Goal: Information Seeking & Learning: Find specific fact

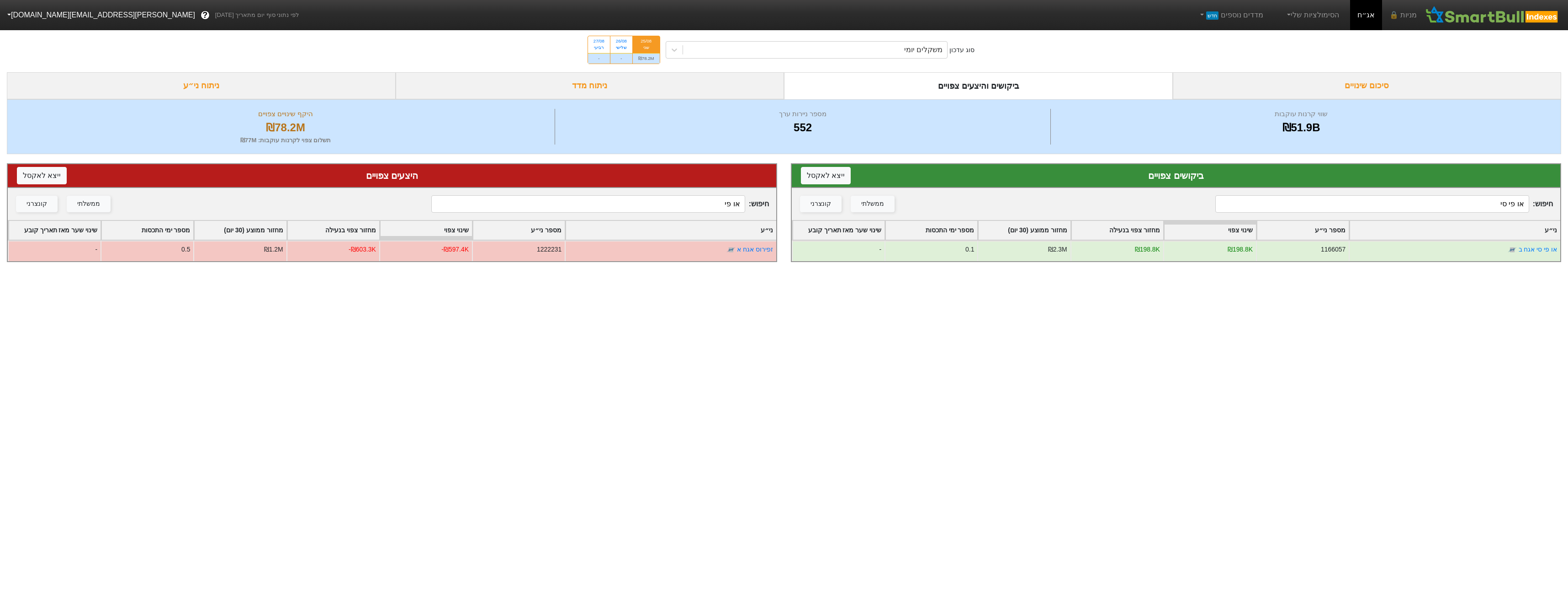
click at [1423, 213] on div "חיפוש : או פי סי ממשלתי קונצרני" at bounding box center [1176, 204] width 769 height 32
click at [1423, 207] on input "או פי סי" at bounding box center [1372, 204] width 313 height 18
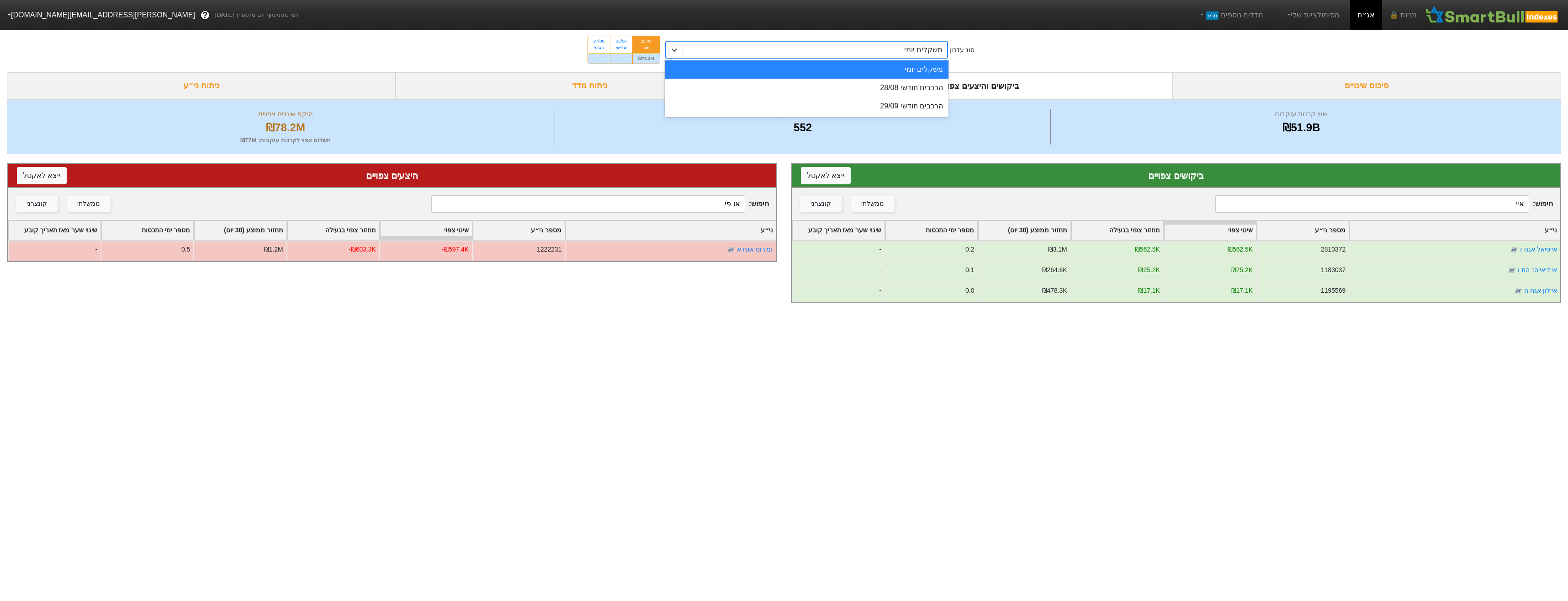
click at [909, 56] on div "משקלים יומי" at bounding box center [815, 50] width 264 height 16
click at [927, 93] on div "הרכבים חודשי 28/08" at bounding box center [807, 88] width 284 height 18
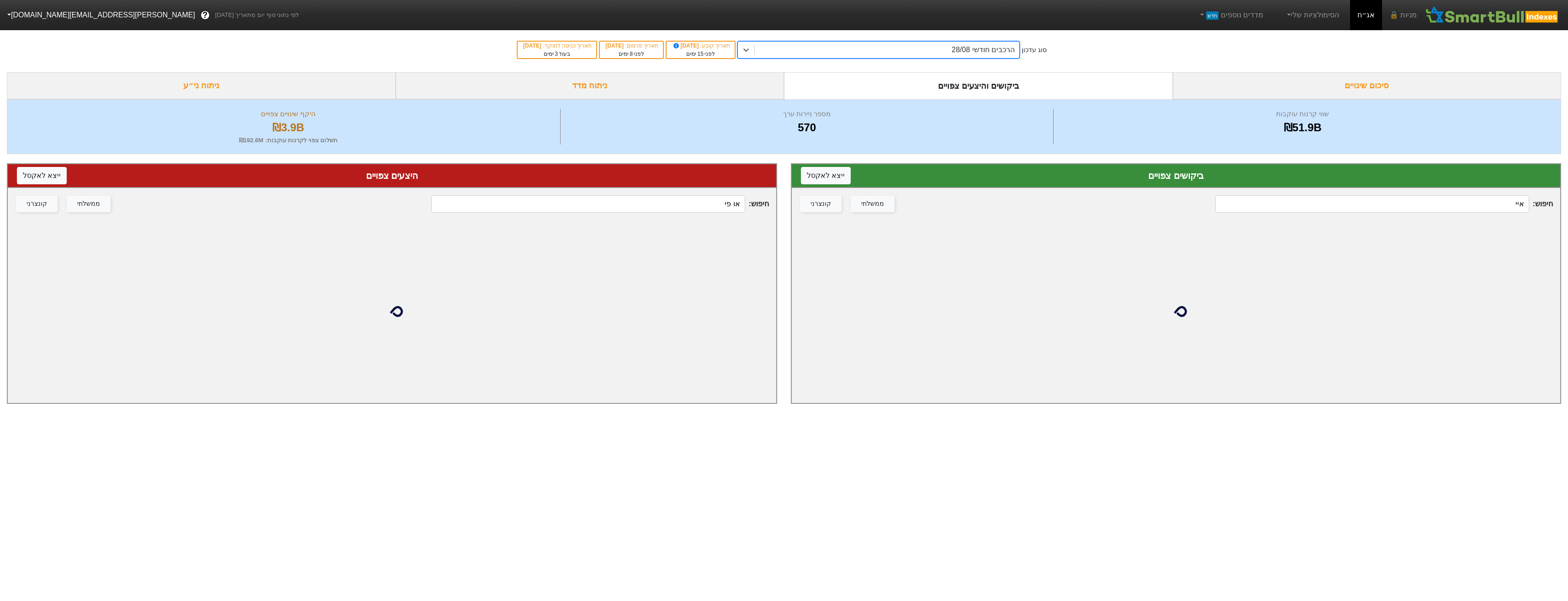
click at [1361, 206] on input "איי" at bounding box center [1372, 204] width 313 height 18
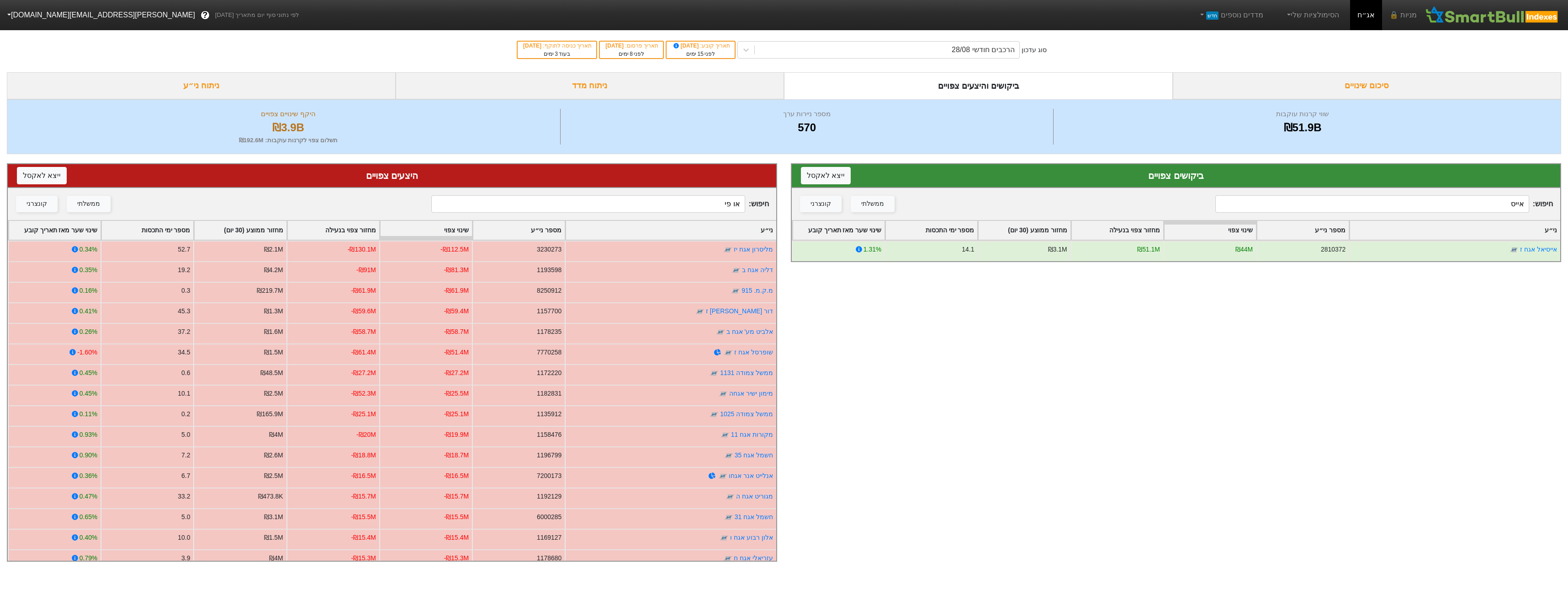
type input "אייס"
click at [705, 204] on input "או פי" at bounding box center [587, 204] width 313 height 18
click at [958, 41] on div "הרכבים חודשי 28/08" at bounding box center [879, 50] width 283 height 18
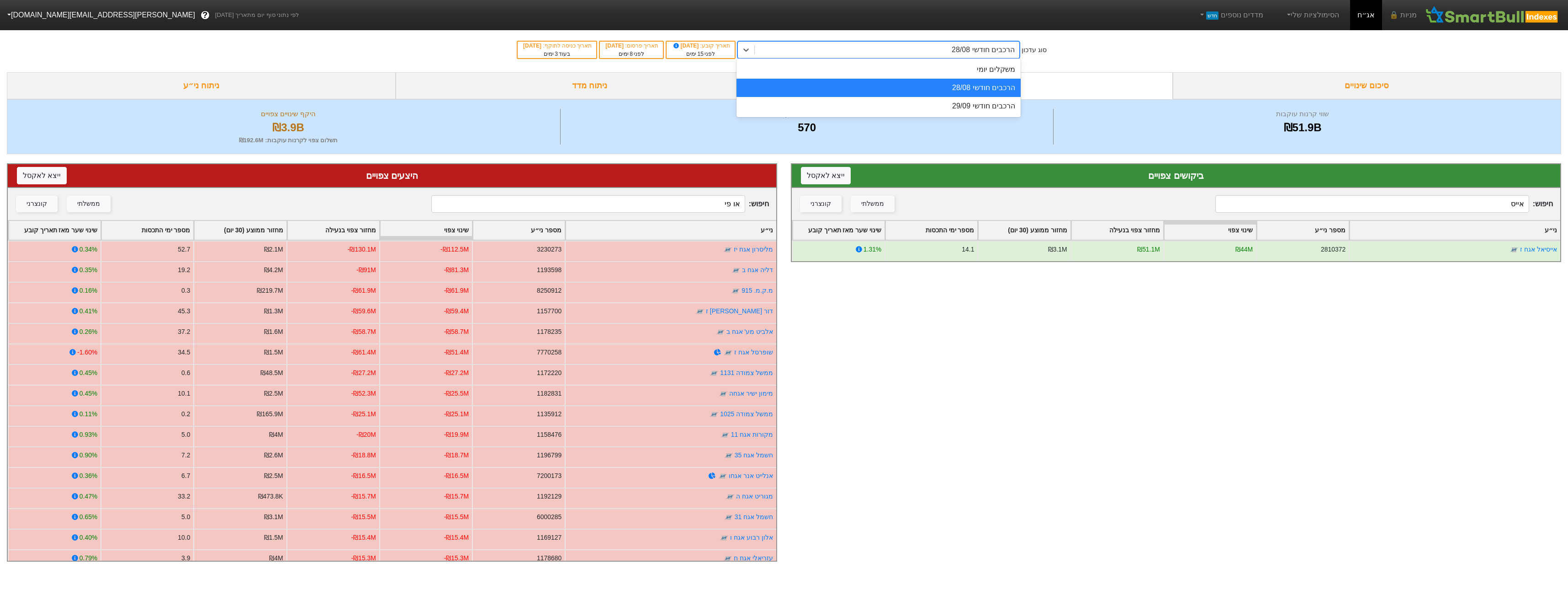
click at [958, 41] on div "הרכבים חודשי 28/08" at bounding box center [879, 50] width 283 height 18
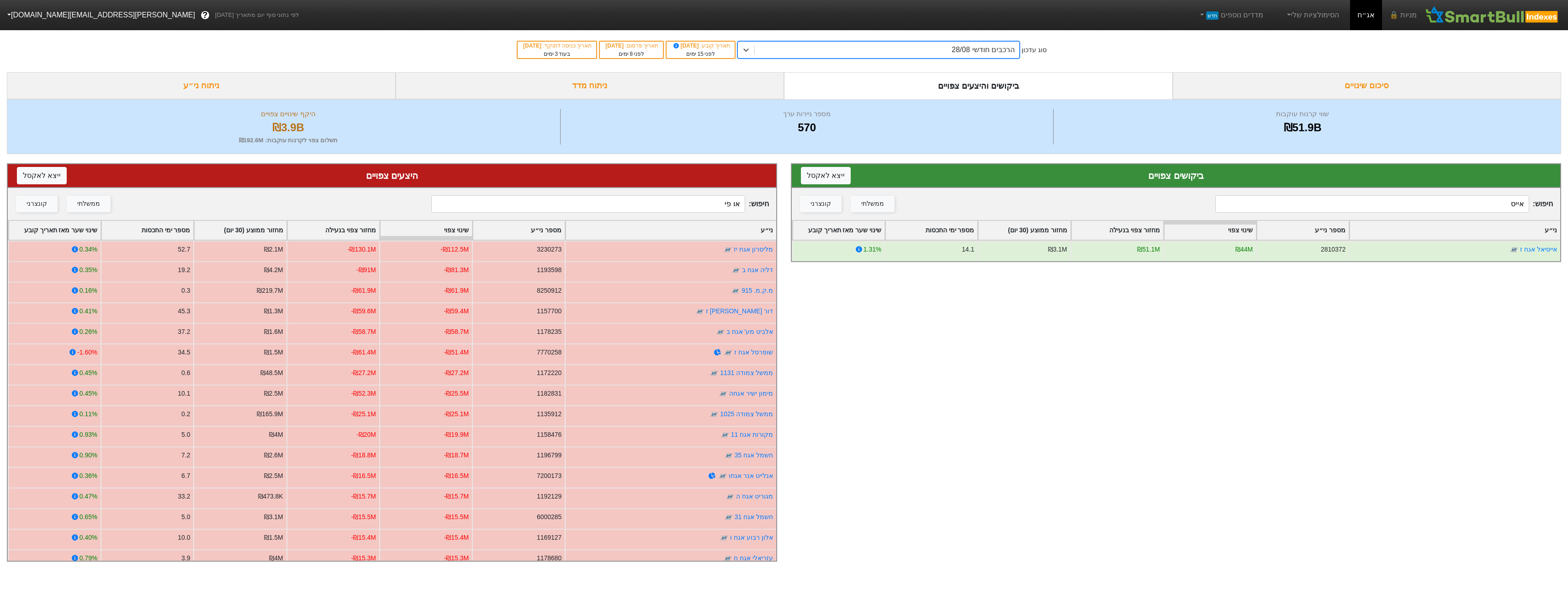
drag, startPoint x: 973, startPoint y: 47, endPoint x: 977, endPoint y: 55, distance: 8.9
click at [973, 48] on div "הרכבים חודשי 28/08" at bounding box center [983, 50] width 63 height 11
click at [666, 208] on input "או פי" at bounding box center [587, 204] width 313 height 18
click at [666, 209] on input "או פי" at bounding box center [587, 204] width 313 height 18
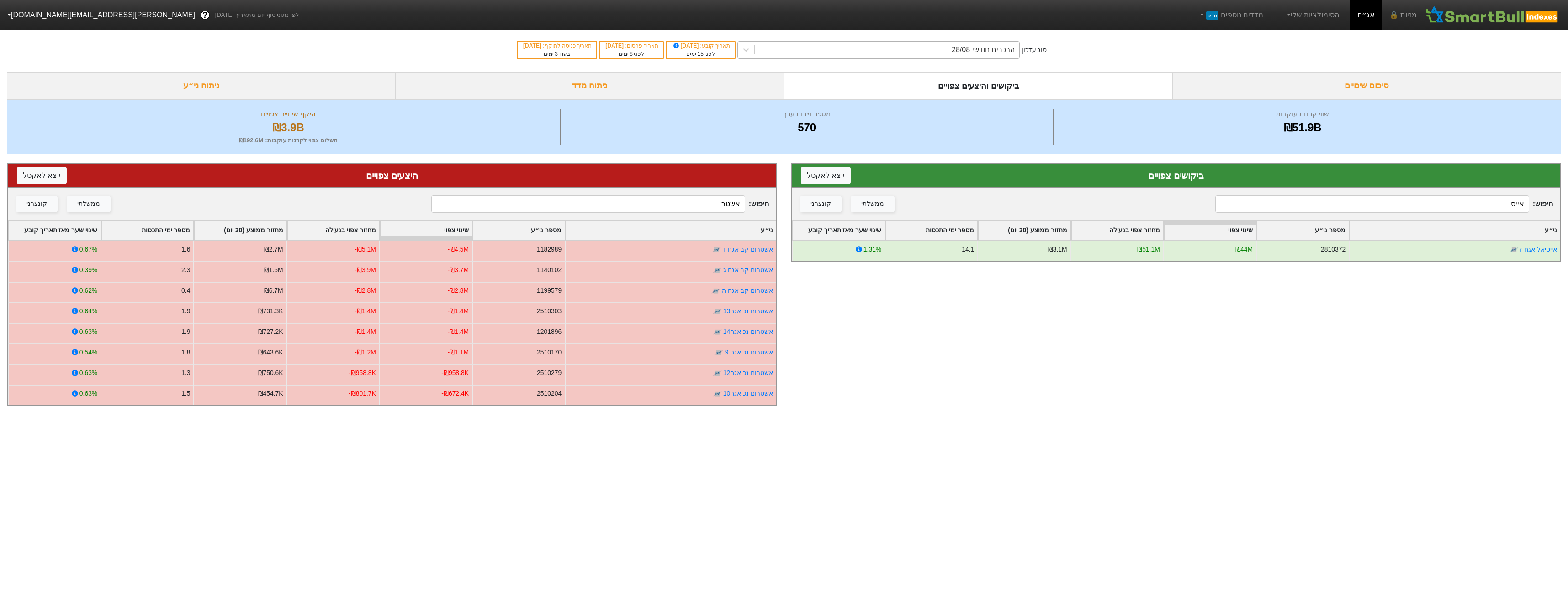
type input "אשטר"
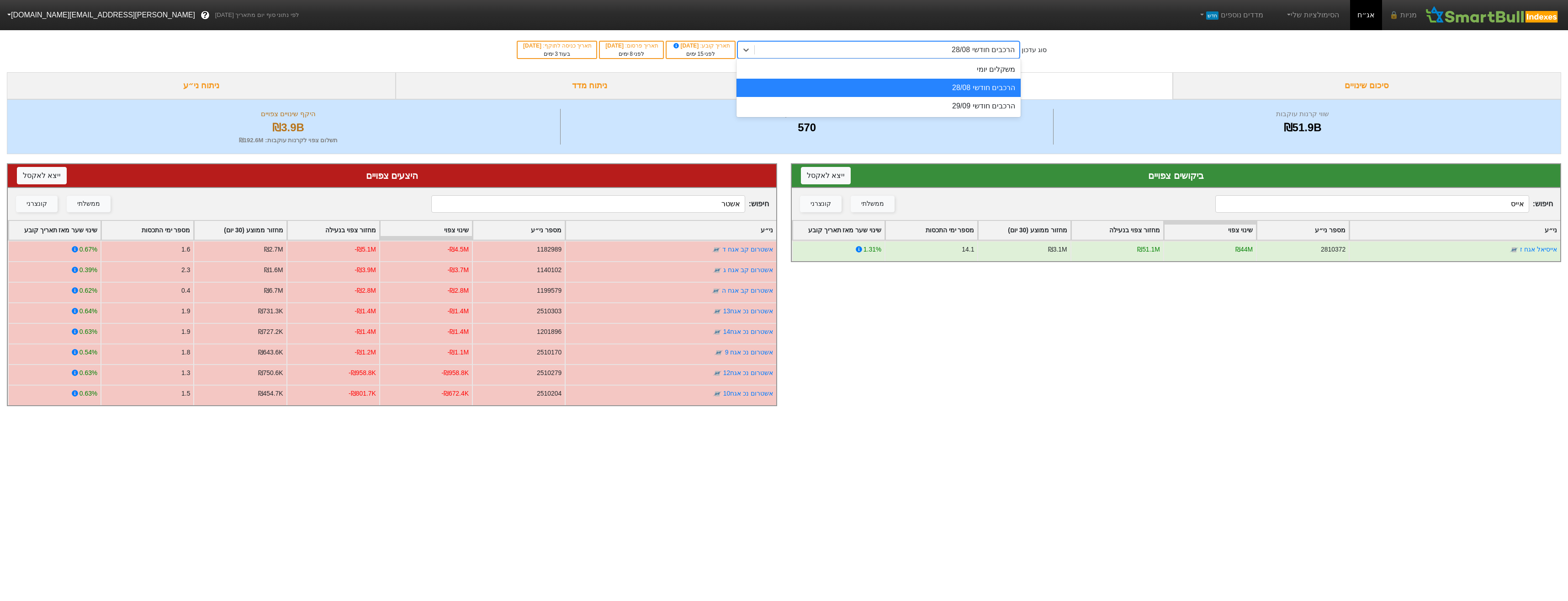
click at [944, 53] on div "הרכבים חודשי 28/08" at bounding box center [887, 50] width 264 height 16
click at [955, 108] on div "הרכבים חודשי 29/09" at bounding box center [879, 106] width 284 height 18
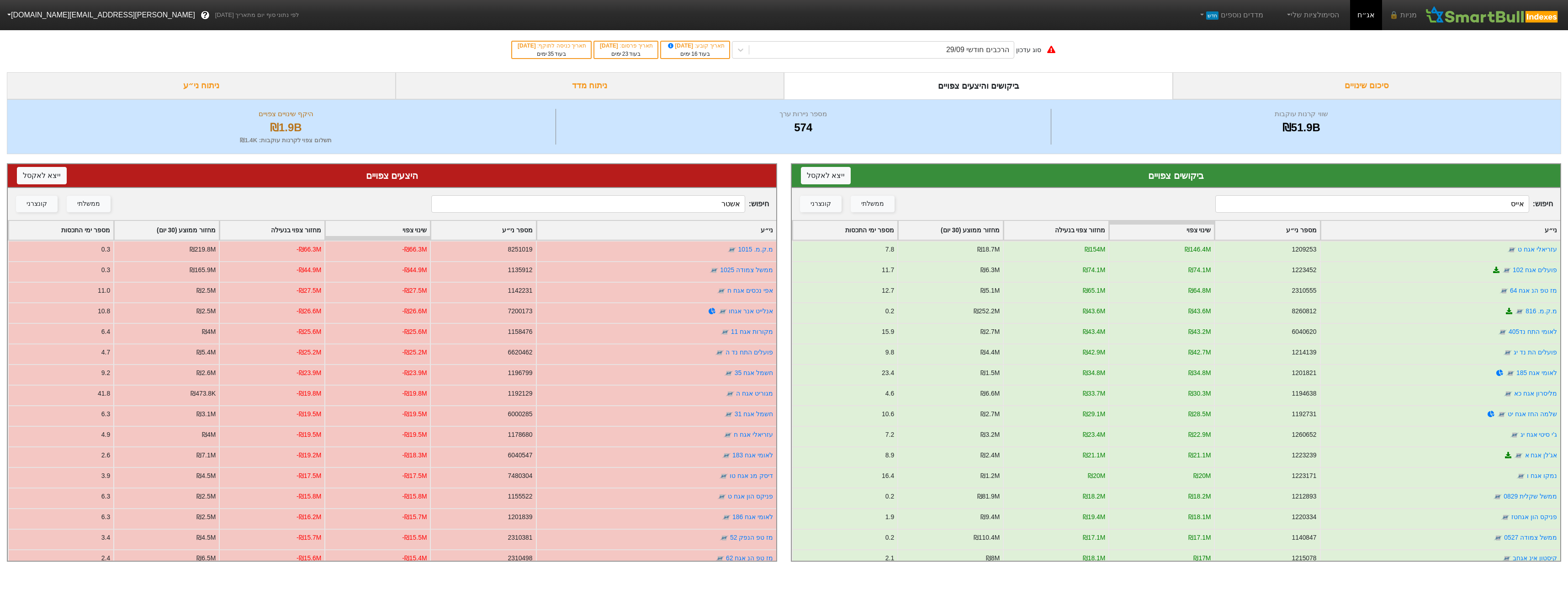
click at [1412, 211] on input "אייס" at bounding box center [1372, 204] width 313 height 18
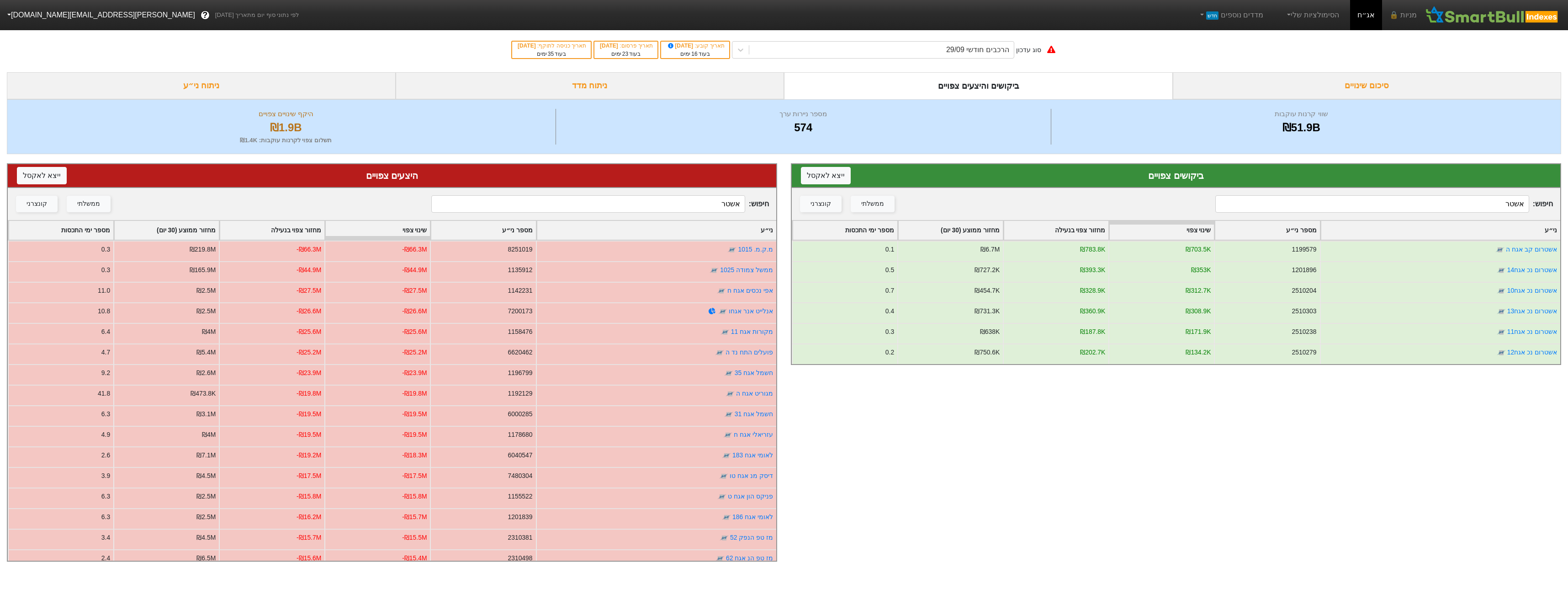
type input "אשטר"
click at [630, 196] on input "אשטר" at bounding box center [587, 204] width 313 height 18
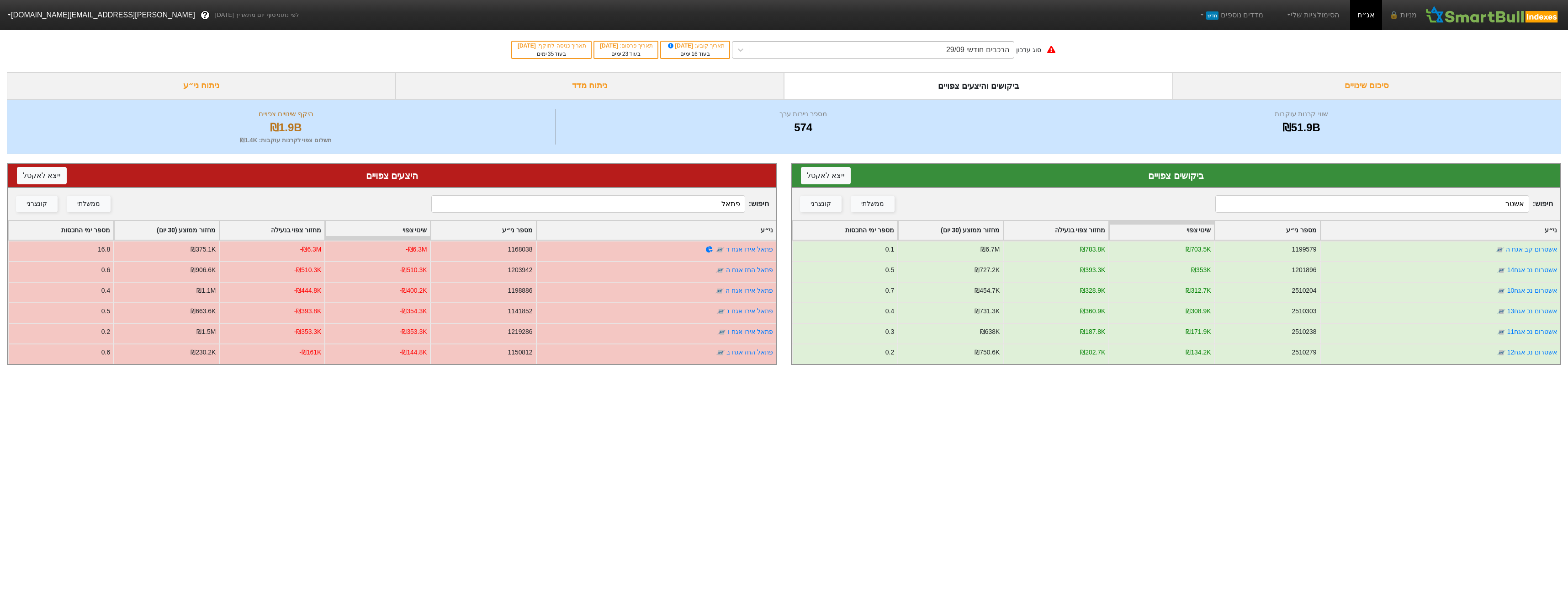
type input "פתאל"
click at [966, 48] on div "הרכבים חודשי 29/09" at bounding box center [978, 50] width 63 height 11
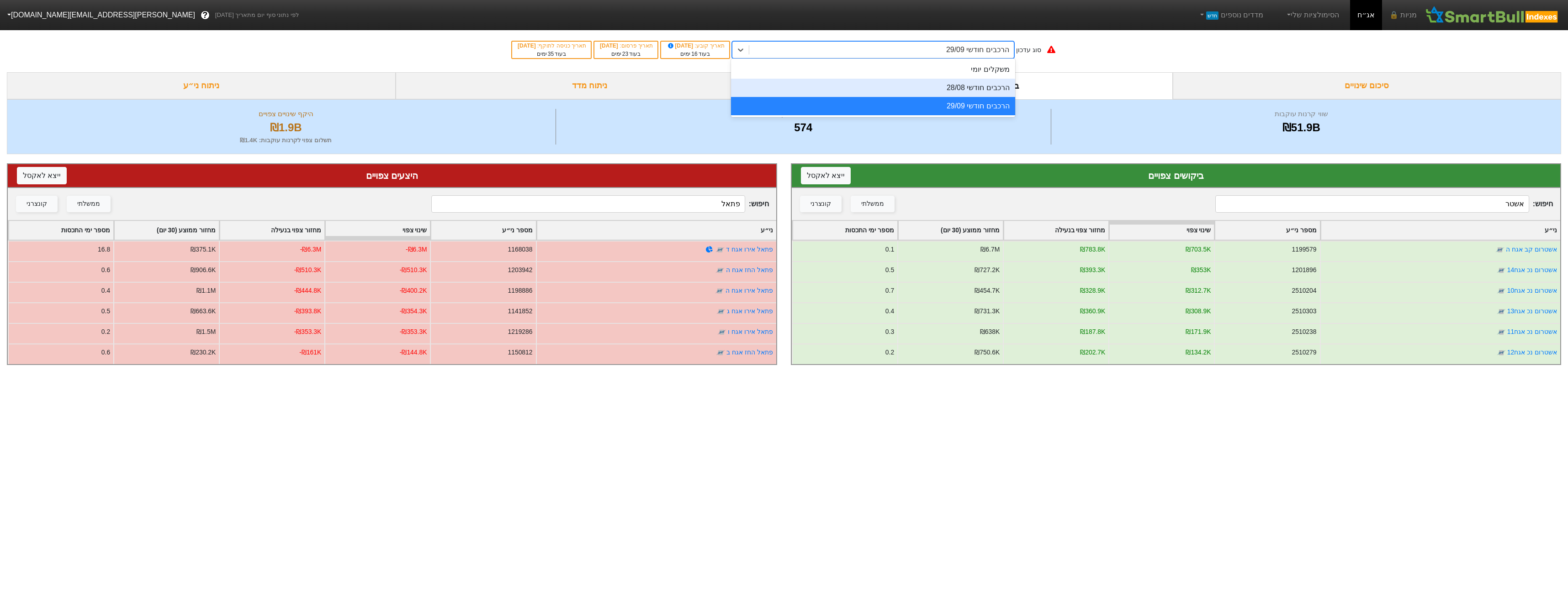
drag, startPoint x: 970, startPoint y: 79, endPoint x: 971, endPoint y: 71, distance: 8.1
click at [971, 71] on div "משקלים יומי הרכבים חודשי 28/08 הרכבים חודשי 29/09" at bounding box center [873, 87] width 284 height 58
click at [988, 65] on div "משקלים יומי" at bounding box center [873, 69] width 284 height 18
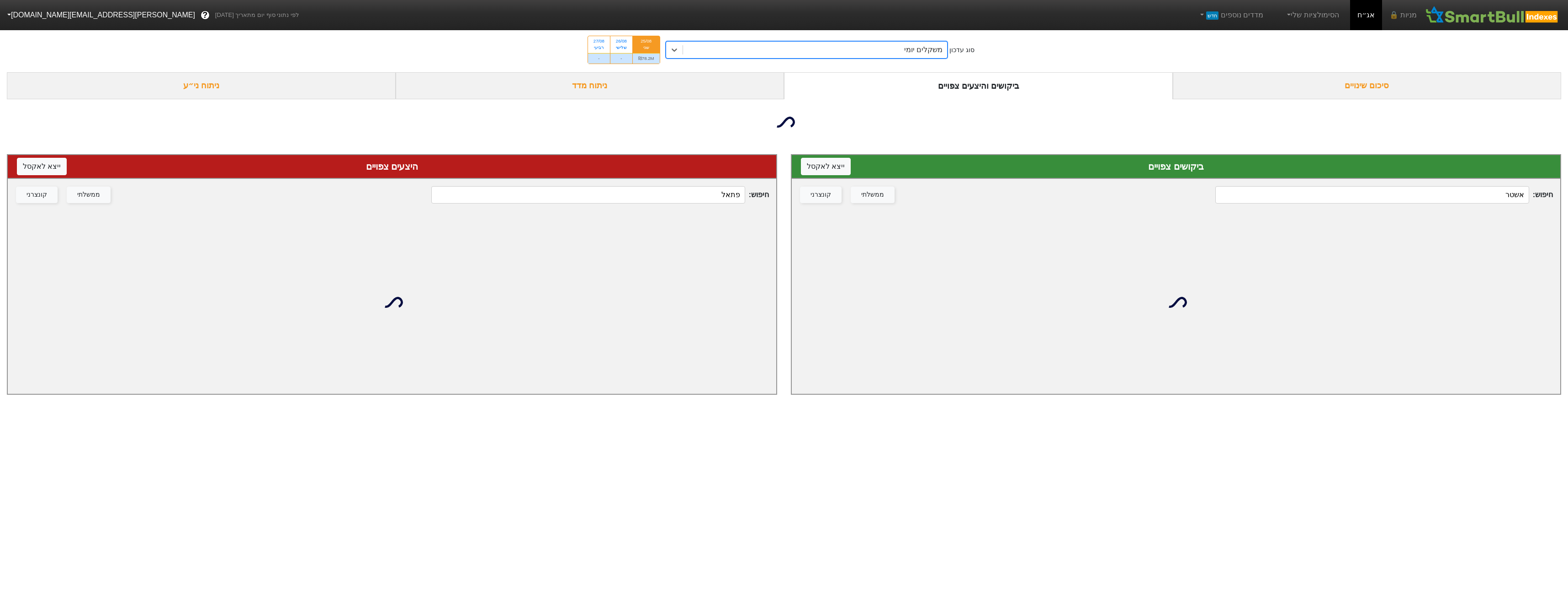
click at [1393, 179] on div "ביקושים צפויים ייצא ל אקסל" at bounding box center [1176, 167] width 769 height 24
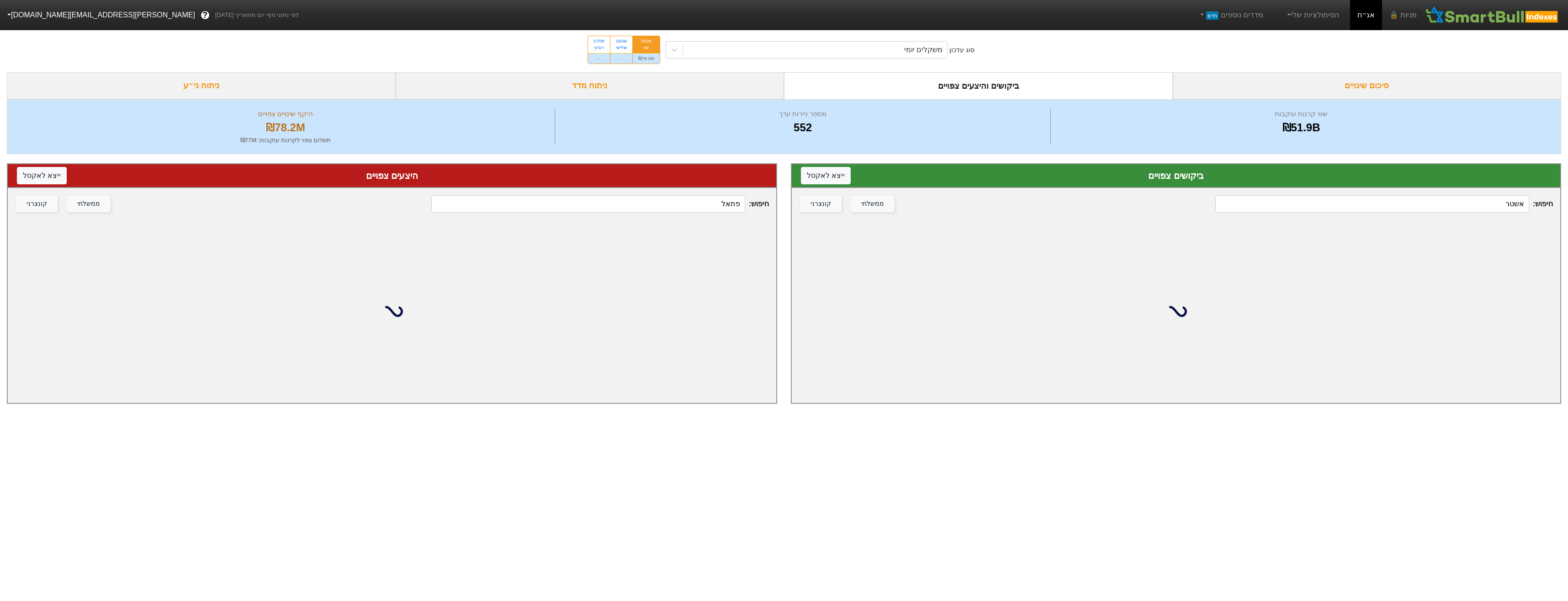
drag, startPoint x: 1393, startPoint y: 185, endPoint x: 1396, endPoint y: 193, distance: 8.5
click at [1396, 193] on div "ביקושים צפויים ייצא ל אקסל חיפוש : אשטר ממשלתי קונצרני" at bounding box center [1176, 283] width 771 height 240
drag, startPoint x: 1396, startPoint y: 193, endPoint x: 1399, endPoint y: 199, distance: 6.7
click at [1399, 199] on input "אשטר" at bounding box center [1372, 204] width 313 height 18
click at [1399, 200] on input "אשטר" at bounding box center [1372, 204] width 313 height 18
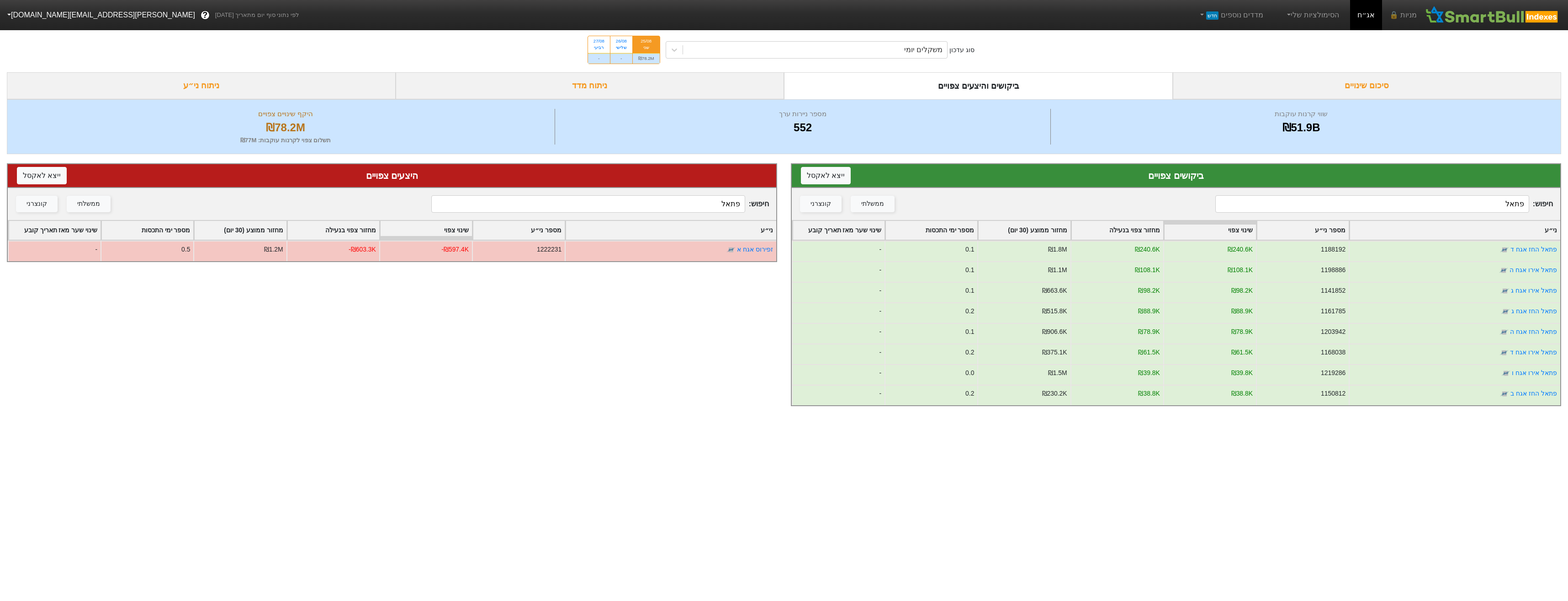
click at [922, 60] on div "סוג עדכון משקלים יומי 25/08 שני ₪78.2M 26/08 שלישי - 27/08 רביעי -" at bounding box center [784, 50] width 1568 height 45
click at [922, 55] on div "משקלים יומי" at bounding box center [923, 50] width 39 height 11
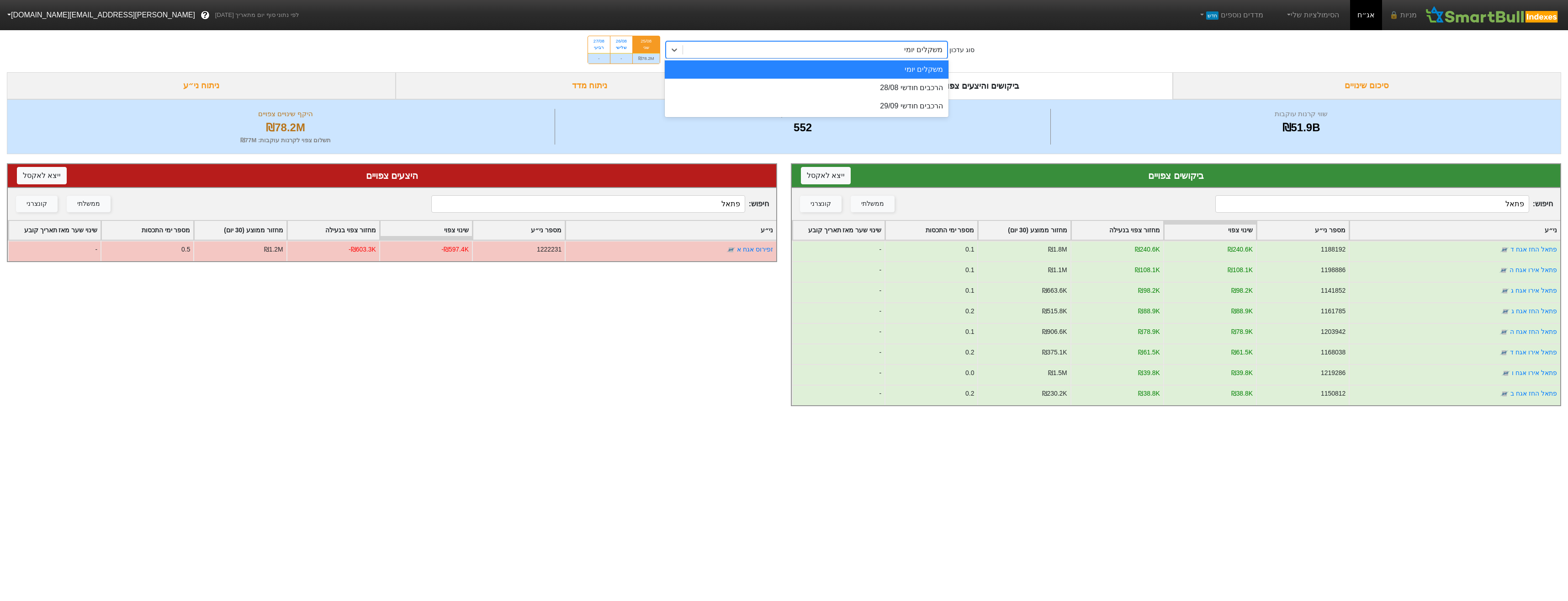
click at [937, 69] on div "משקלים יומי" at bounding box center [807, 69] width 284 height 18
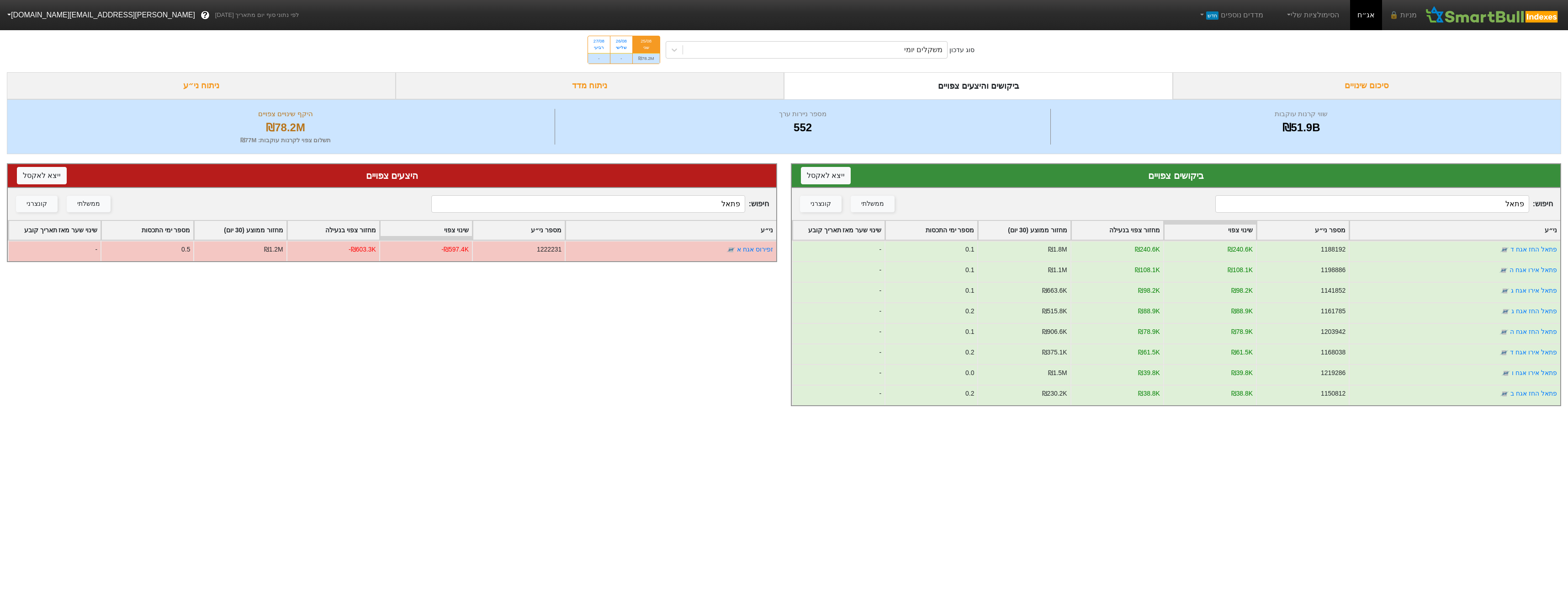
click at [1404, 200] on input "פתאל" at bounding box center [1372, 204] width 313 height 18
click at [1406, 200] on input "פתאל" at bounding box center [1372, 204] width 313 height 18
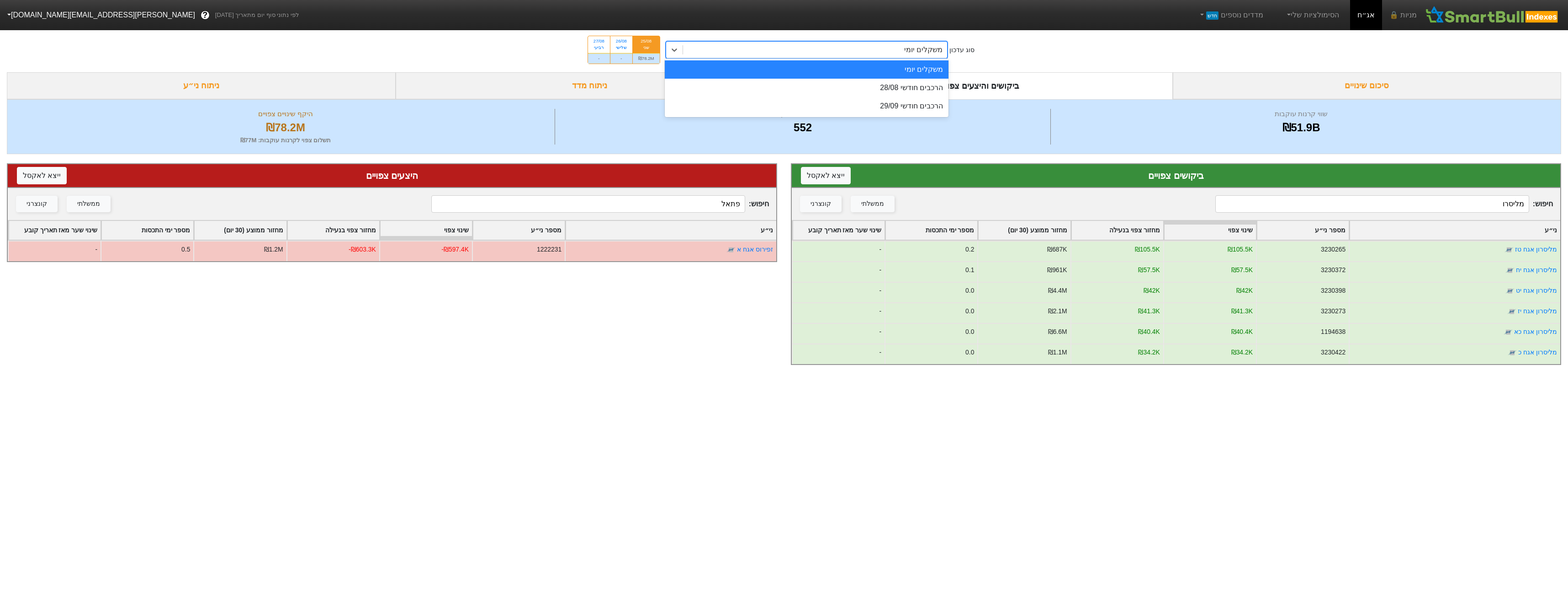
click at [912, 54] on div "משקלים יומי" at bounding box center [923, 50] width 39 height 11
click at [912, 84] on div "הרכבים חודשי 28/08" at bounding box center [807, 88] width 284 height 18
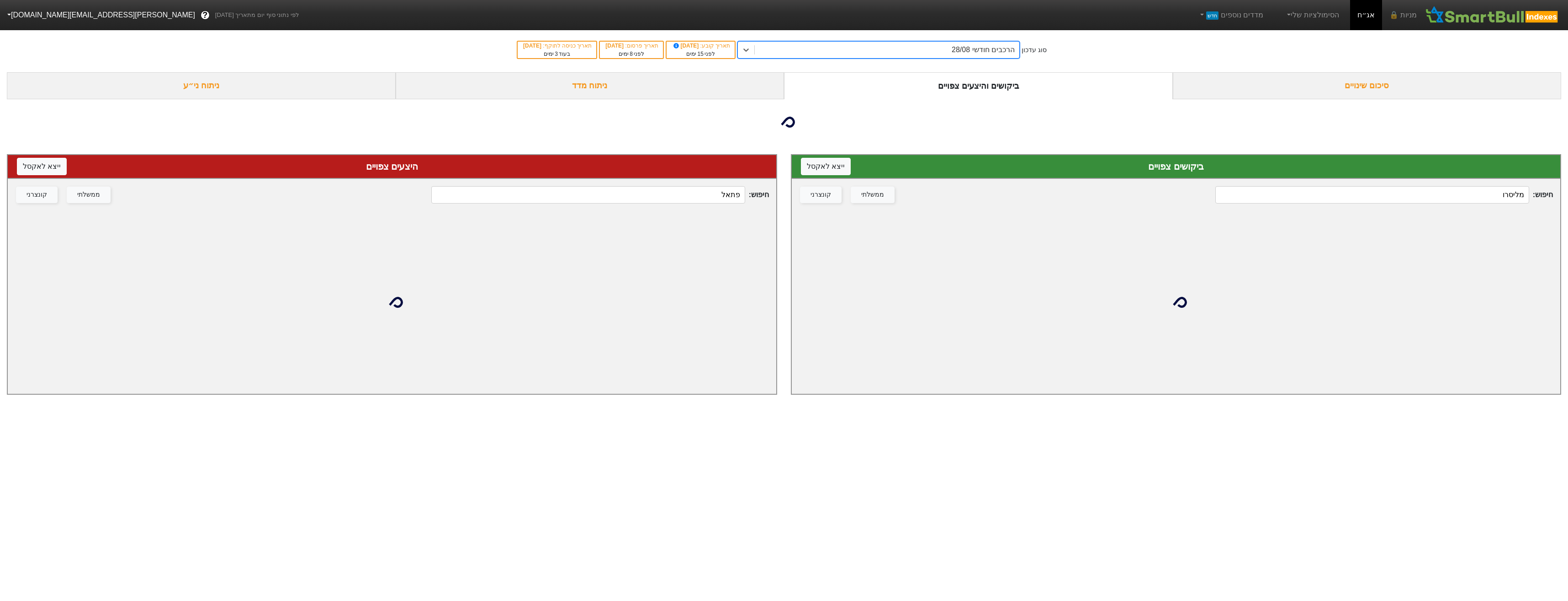
click at [1482, 208] on div "חיפוש : מליסרו ממשלתי קונצרני" at bounding box center [1176, 194] width 769 height 32
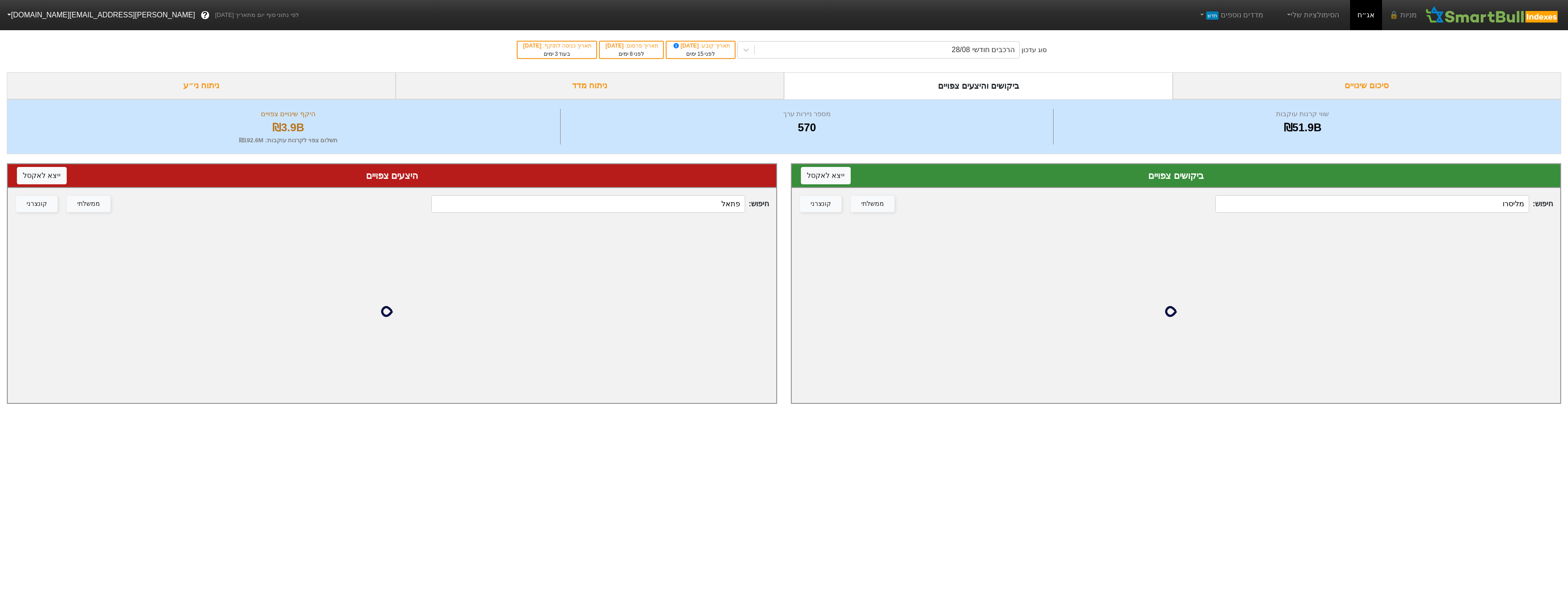
click at [1478, 203] on input "מליסרו" at bounding box center [1372, 204] width 313 height 18
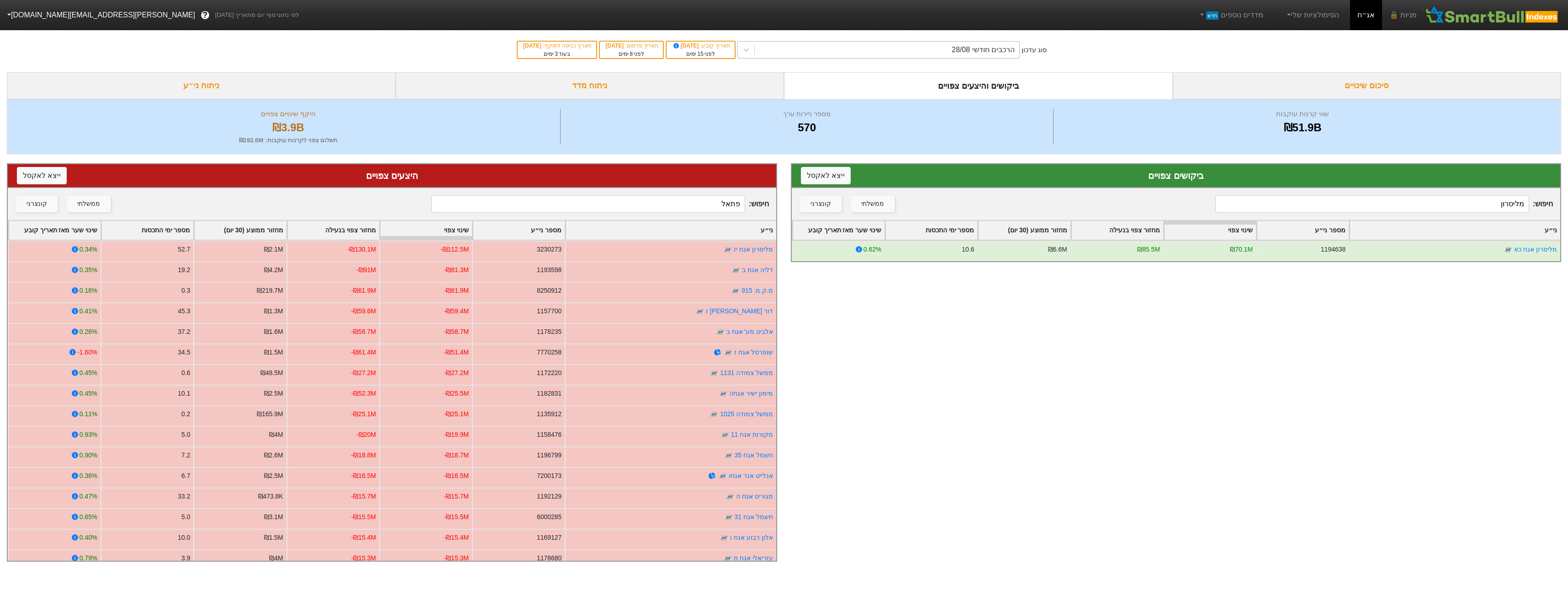
type input "מליסרון"
click at [920, 50] on div "הרכבים חודשי 28/08" at bounding box center [887, 50] width 264 height 16
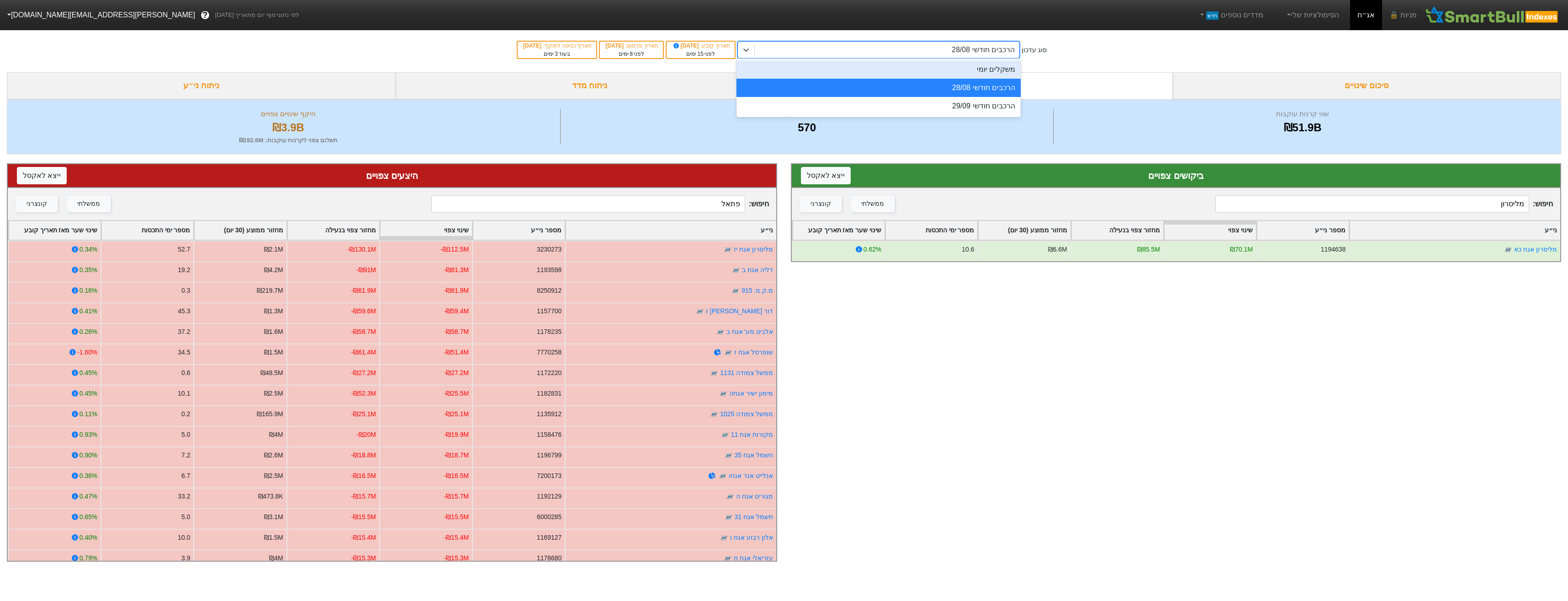
click at [813, 71] on div "משקלים יומי" at bounding box center [879, 69] width 284 height 18
